Goal: Task Accomplishment & Management: Manage account settings

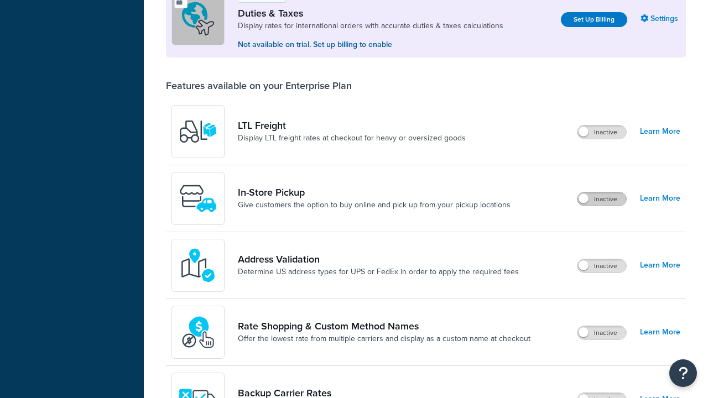
click at [602, 192] on label "Inactive" at bounding box center [601, 198] width 49 height 13
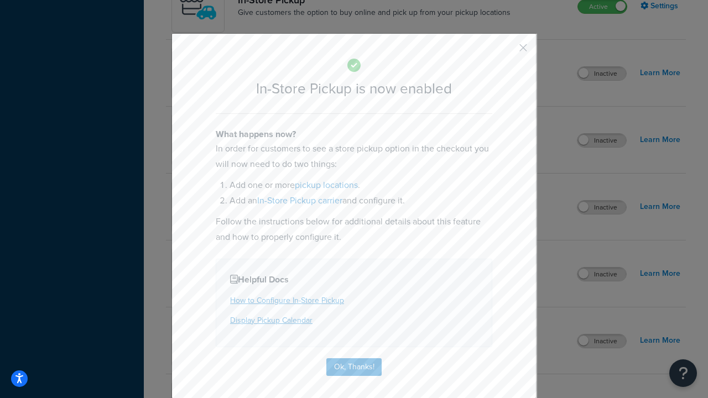
click at [507, 51] on button "button" at bounding box center [507, 51] width 3 height 3
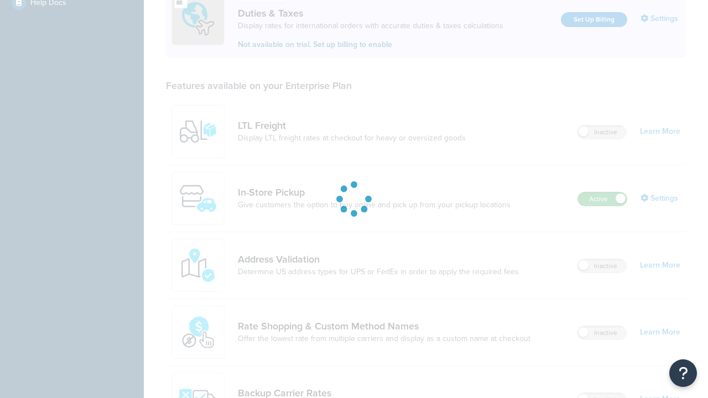
click at [602, 192] on label "Active" at bounding box center [602, 198] width 49 height 13
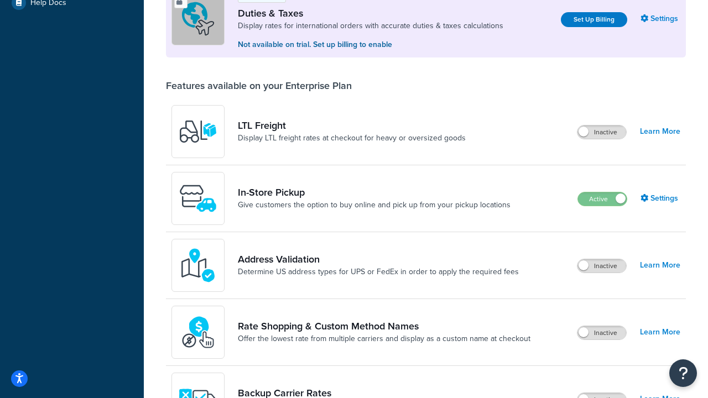
scroll to position [551, 0]
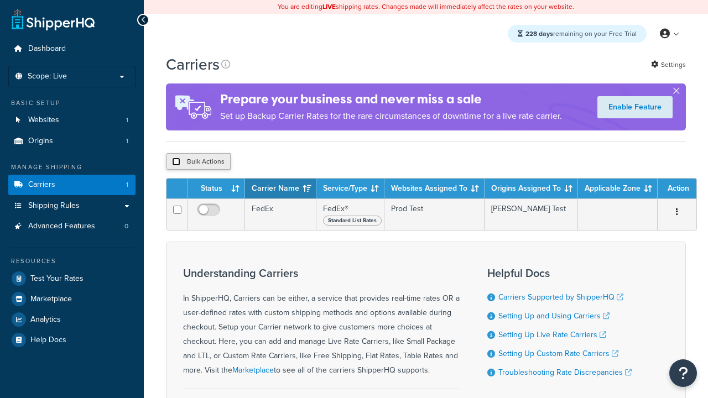
click at [176, 163] on input "checkbox" at bounding box center [176, 162] width 8 height 8
checkbox input "true"
click at [0, 0] on button "Delete" at bounding box center [0, 0] width 0 height 0
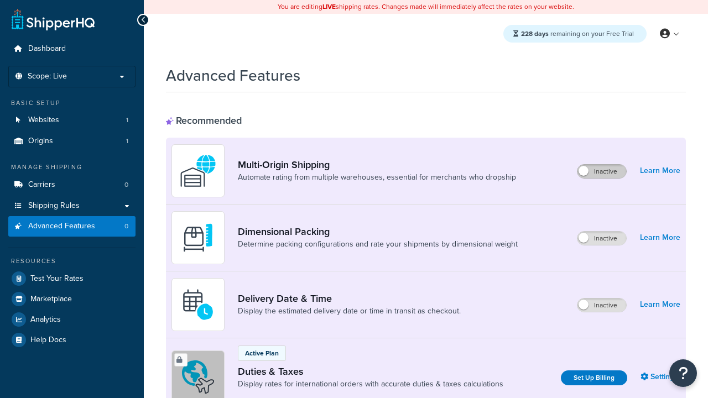
click at [602, 171] on label "Inactive" at bounding box center [601, 171] width 49 height 13
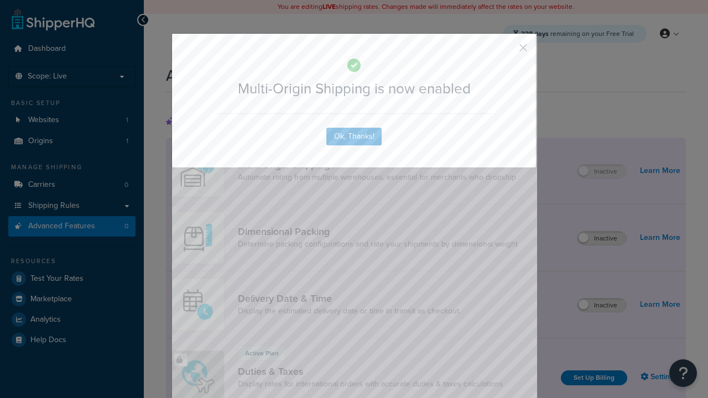
click at [507, 50] on button "button" at bounding box center [507, 51] width 3 height 3
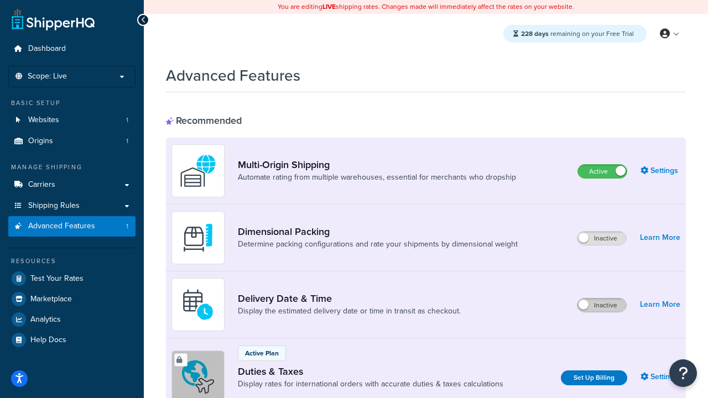
click at [602, 305] on label "Inactive" at bounding box center [601, 305] width 49 height 13
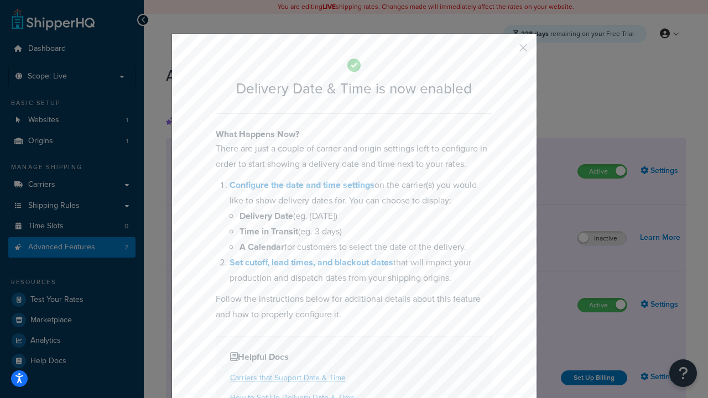
click at [507, 51] on button "button" at bounding box center [507, 51] width 3 height 3
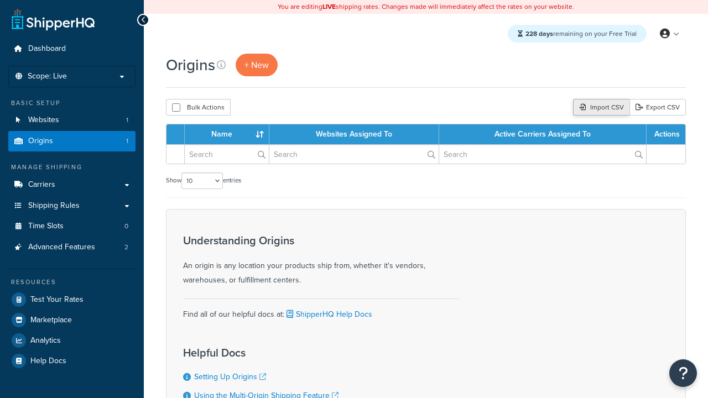
click at [600, 108] on div "Import CSV" at bounding box center [601, 107] width 56 height 17
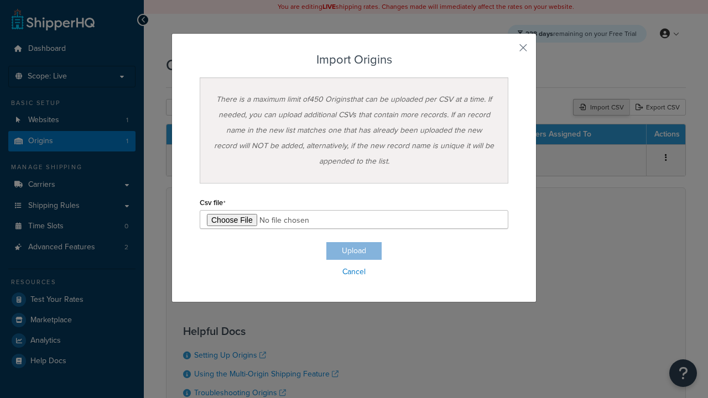
type input "C:\fakepath\importOriginsSuccess.csv"
click at [354, 251] on button "Upload" at bounding box center [353, 251] width 55 height 18
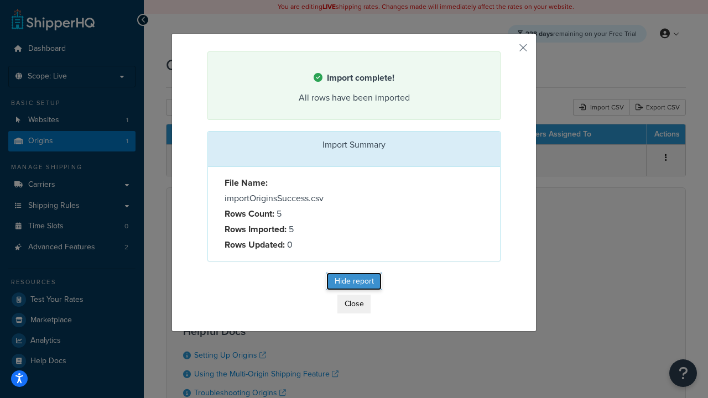
click at [354, 283] on button "Hide report" at bounding box center [353, 282] width 55 height 18
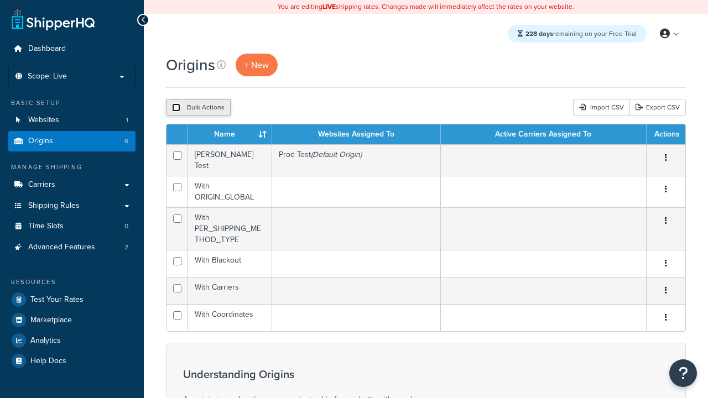
click at [176, 108] on input "checkbox" at bounding box center [176, 107] width 8 height 8
checkbox input "true"
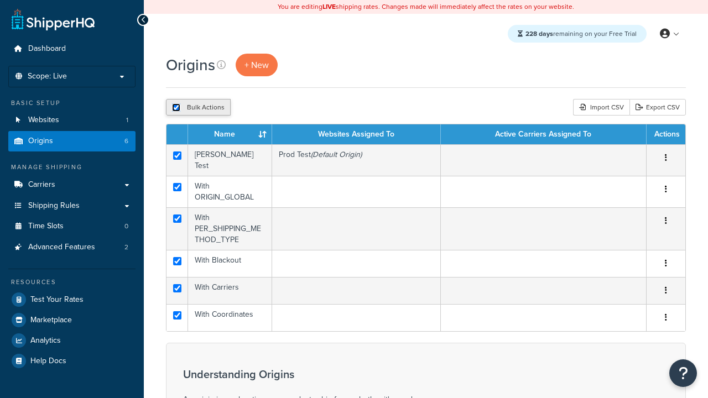
checkbox input "true"
click at [254, 108] on button "Duplicate" at bounding box center [253, 107] width 46 height 17
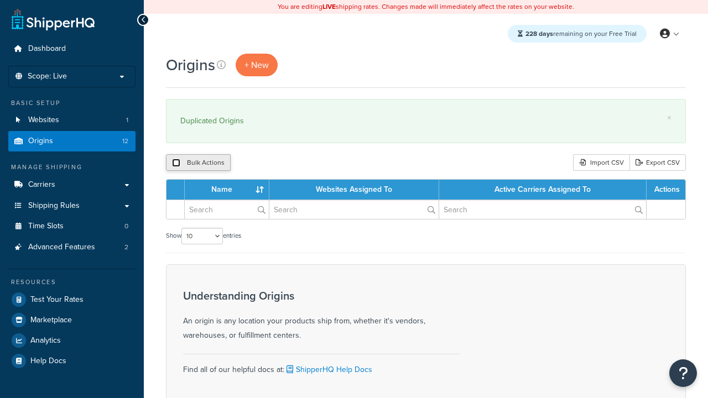
click at [176, 163] on input "checkbox" at bounding box center [176, 163] width 8 height 8
checkbox input "true"
